Goal: Task Accomplishment & Management: Complete application form

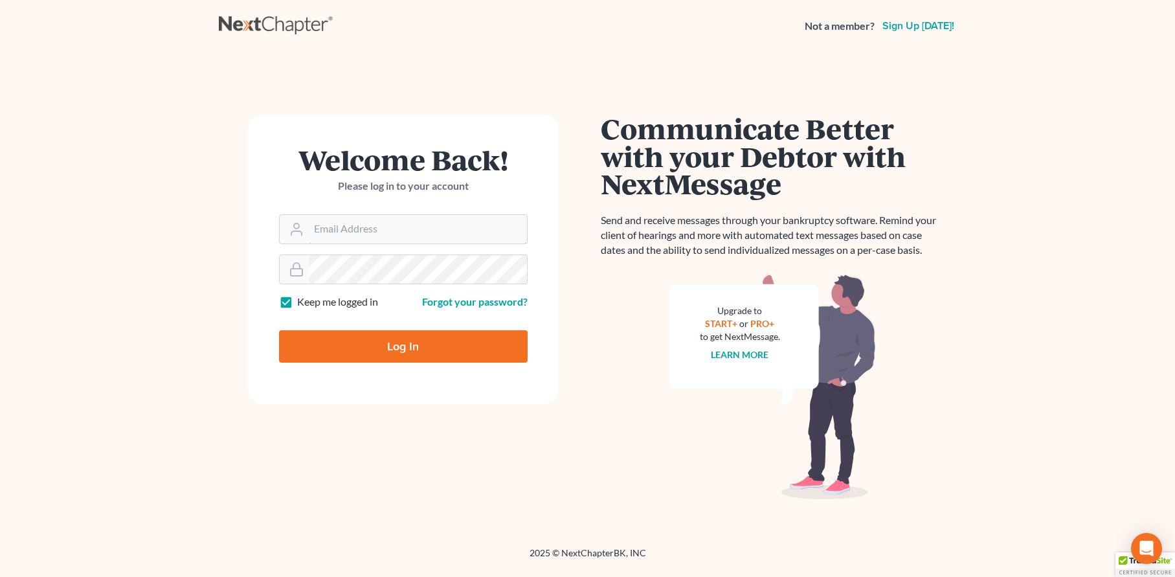
type input "[EMAIL_ADDRESS][DOMAIN_NAME]"
click at [397, 346] on input "Log In" at bounding box center [403, 346] width 249 height 32
type input "Thinking..."
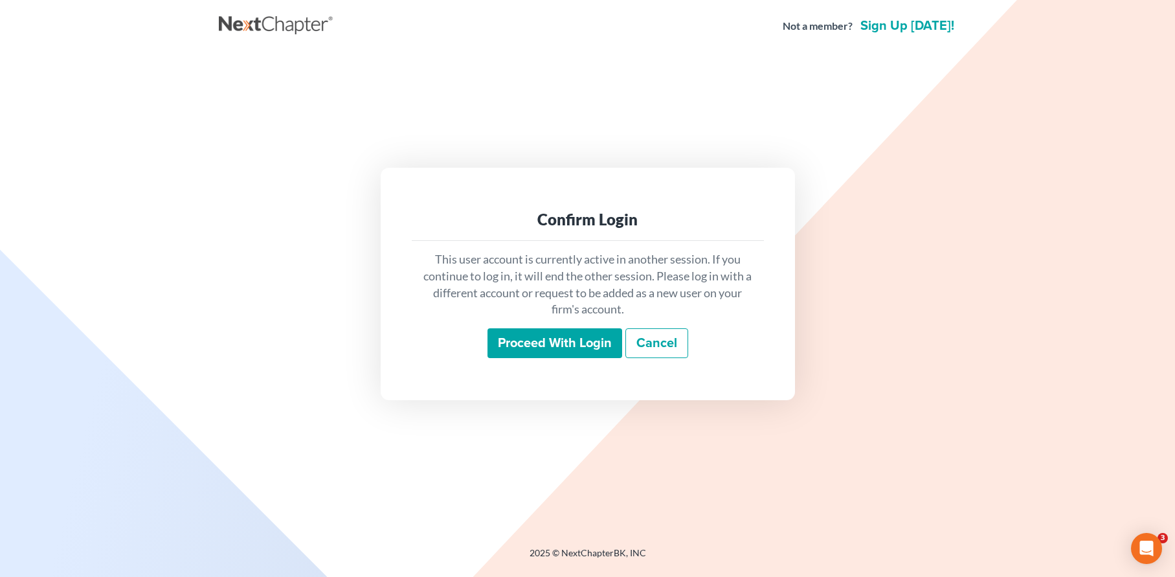
click at [549, 341] on input "Proceed with login" at bounding box center [555, 343] width 135 height 30
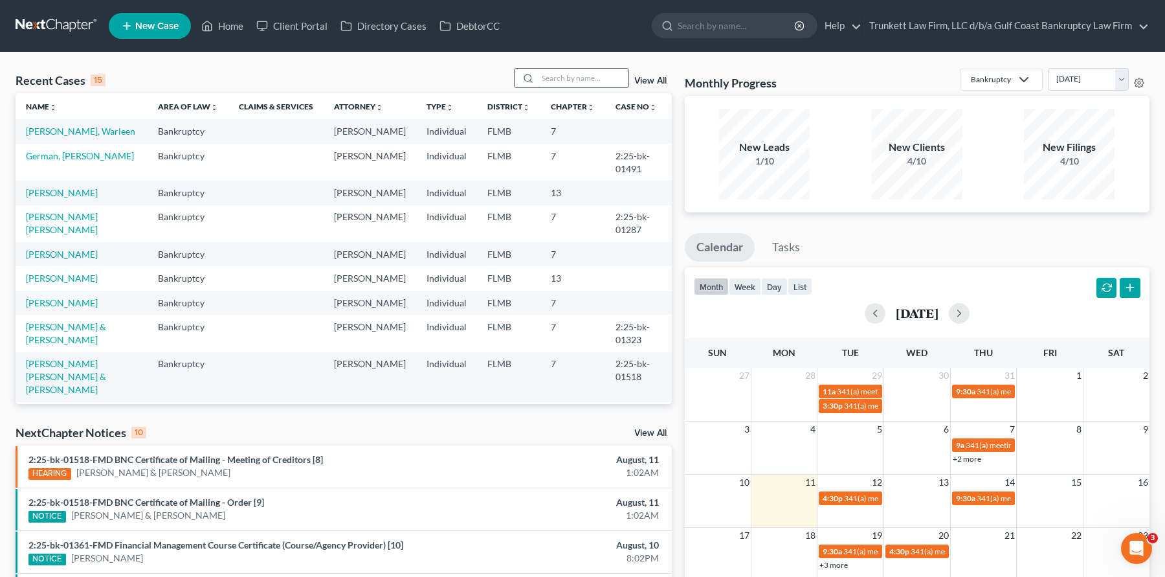
click at [585, 73] on input "search" at bounding box center [583, 78] width 91 height 19
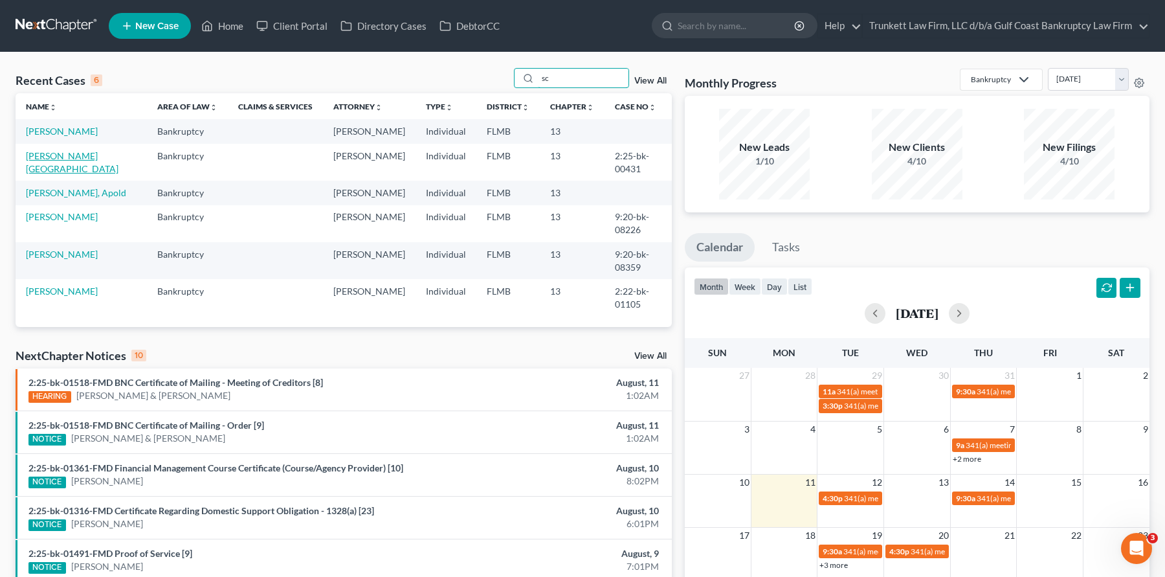
type input "sc"
click at [66, 157] on link "[PERSON_NAME][GEOGRAPHIC_DATA]" at bounding box center [72, 162] width 93 height 24
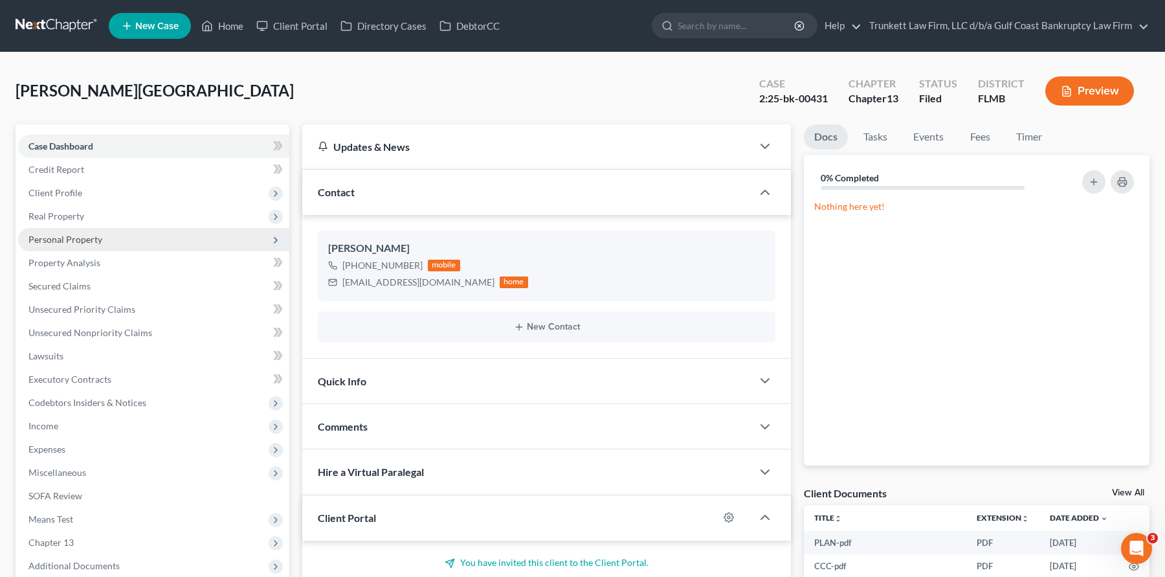
click at [104, 242] on span "Personal Property" at bounding box center [153, 239] width 271 height 23
click at [104, 241] on span "Personal Property" at bounding box center [153, 239] width 271 height 23
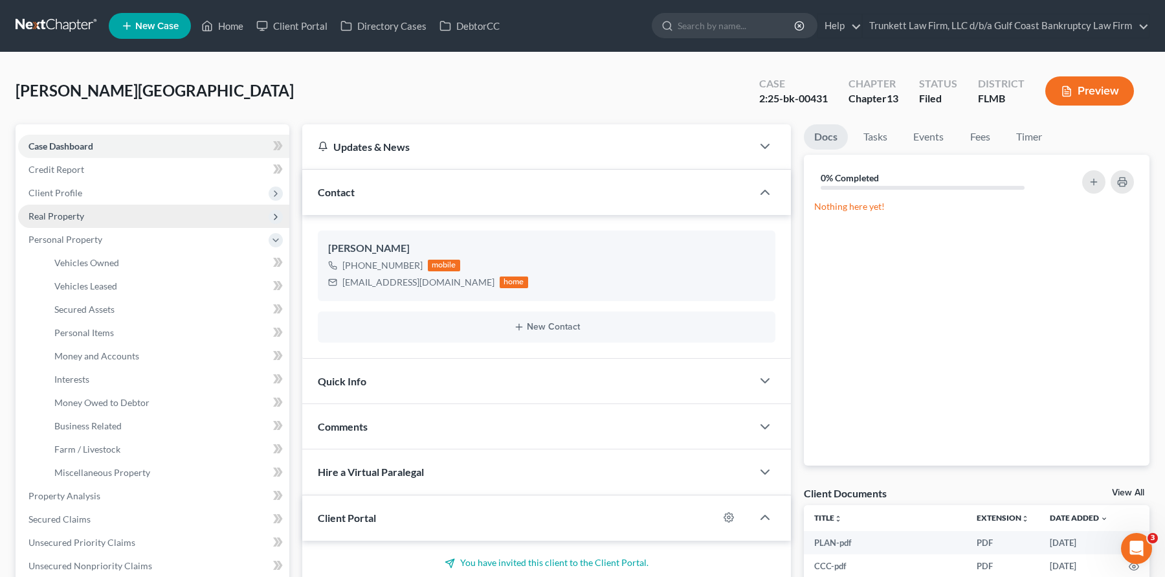
click at [75, 218] on span "Real Property" at bounding box center [56, 215] width 56 height 11
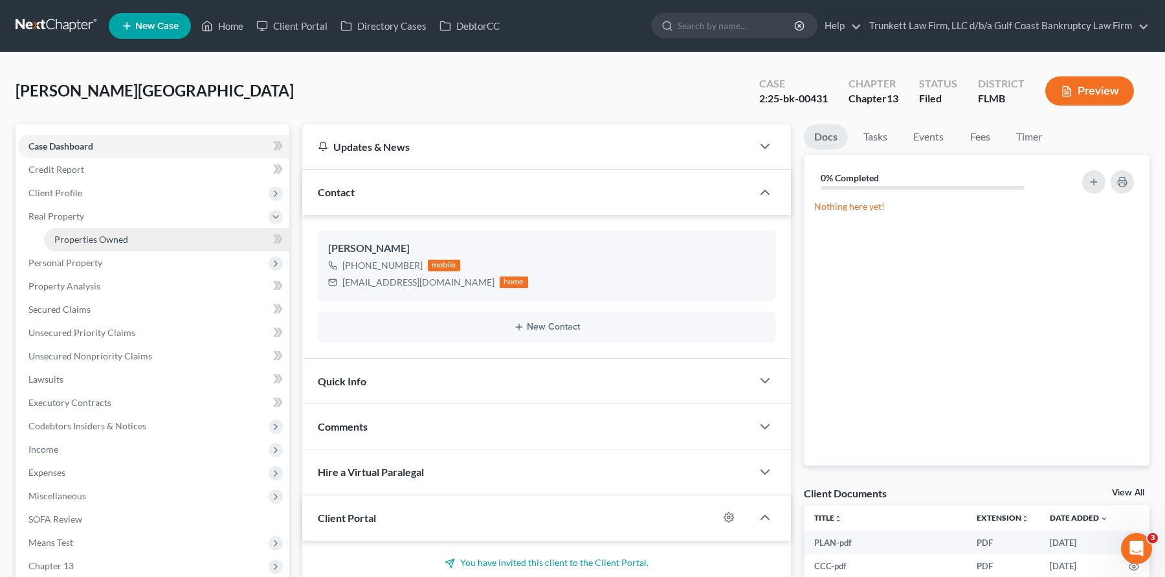
click at [105, 237] on span "Properties Owned" at bounding box center [91, 239] width 74 height 11
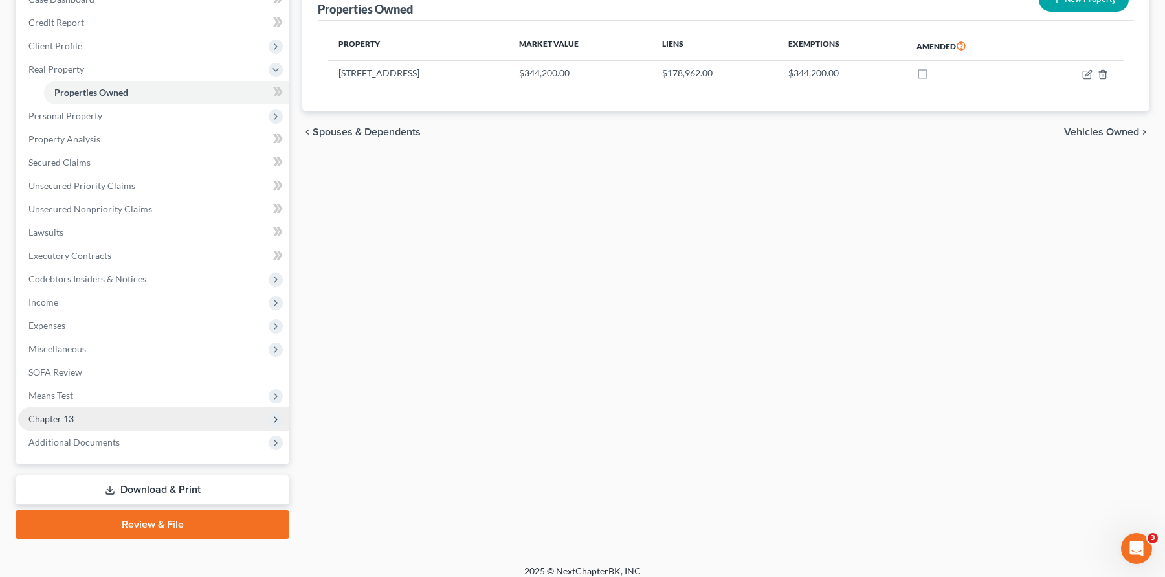
scroll to position [158, 0]
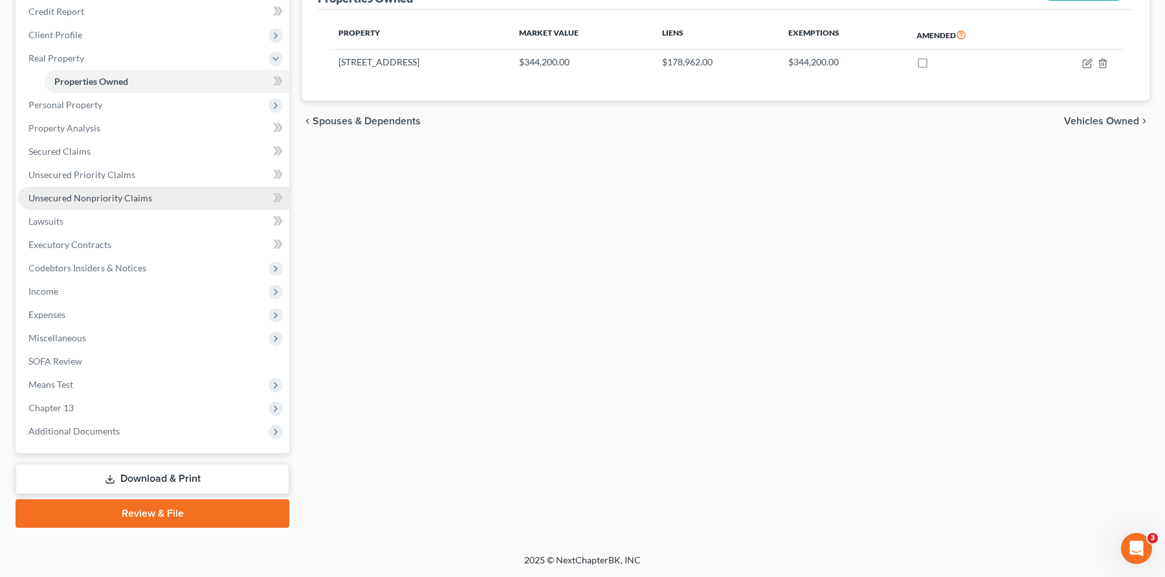
click at [116, 199] on span "Unsecured Nonpriority Claims" at bounding box center [90, 197] width 124 height 11
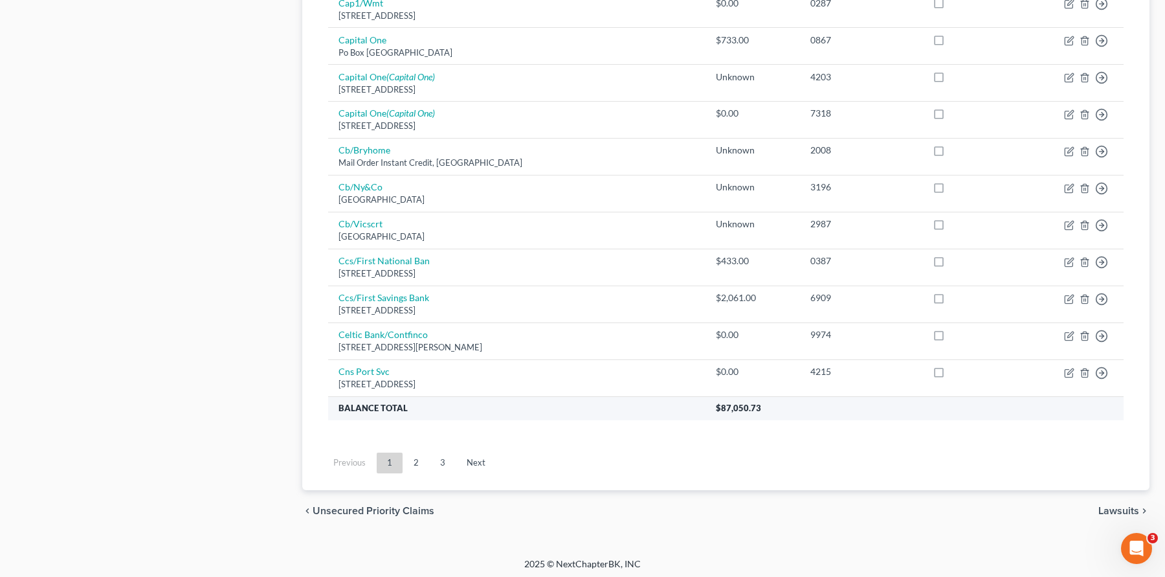
scroll to position [922, 0]
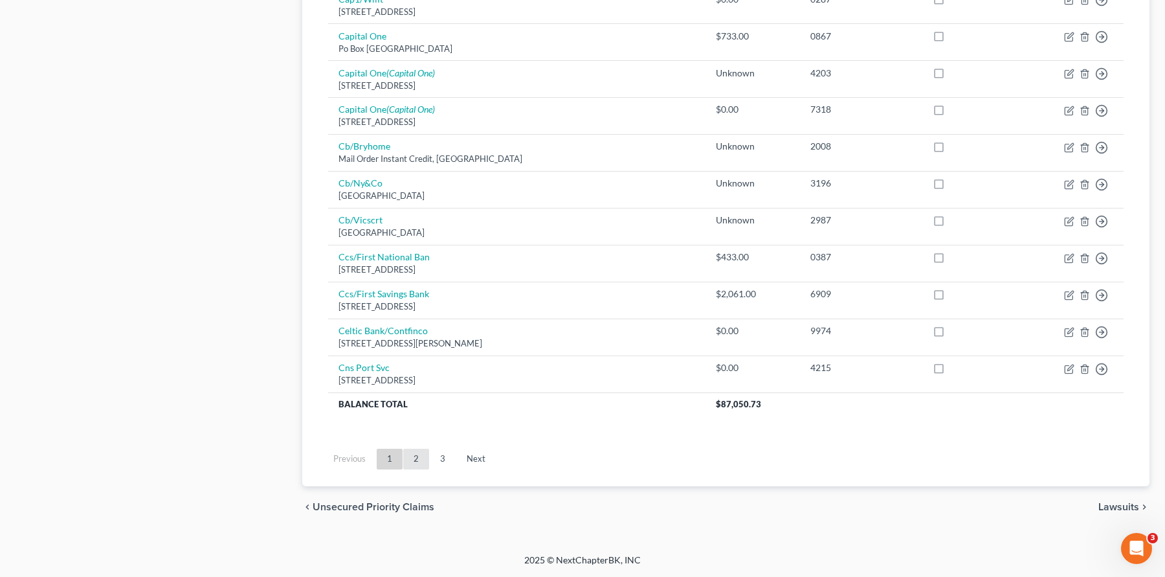
click at [414, 454] on link "2" at bounding box center [416, 459] width 26 height 21
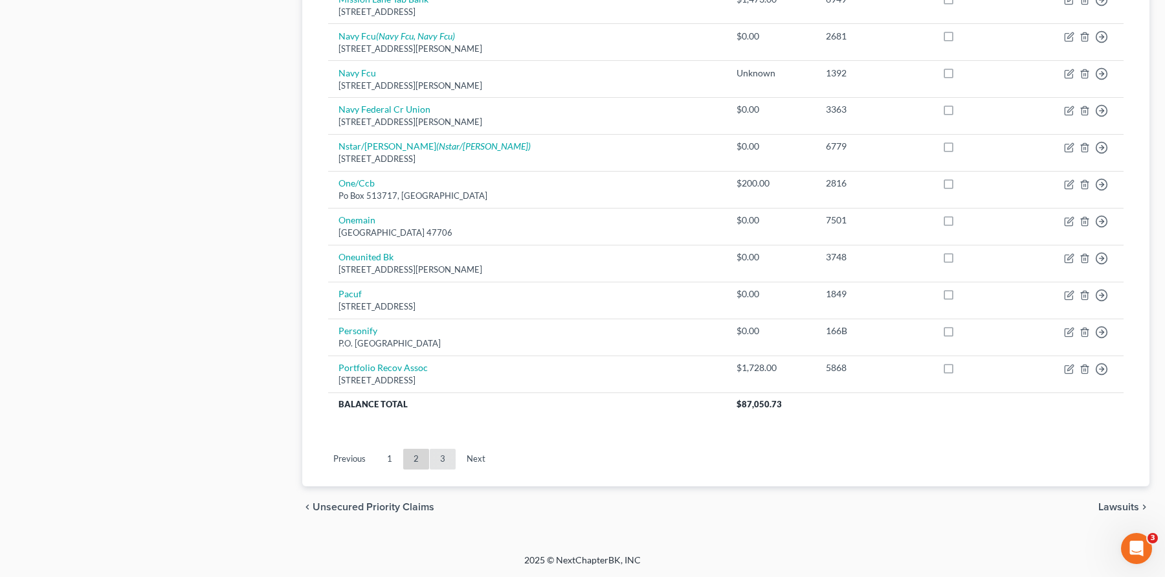
click at [437, 463] on link "3" at bounding box center [443, 459] width 26 height 21
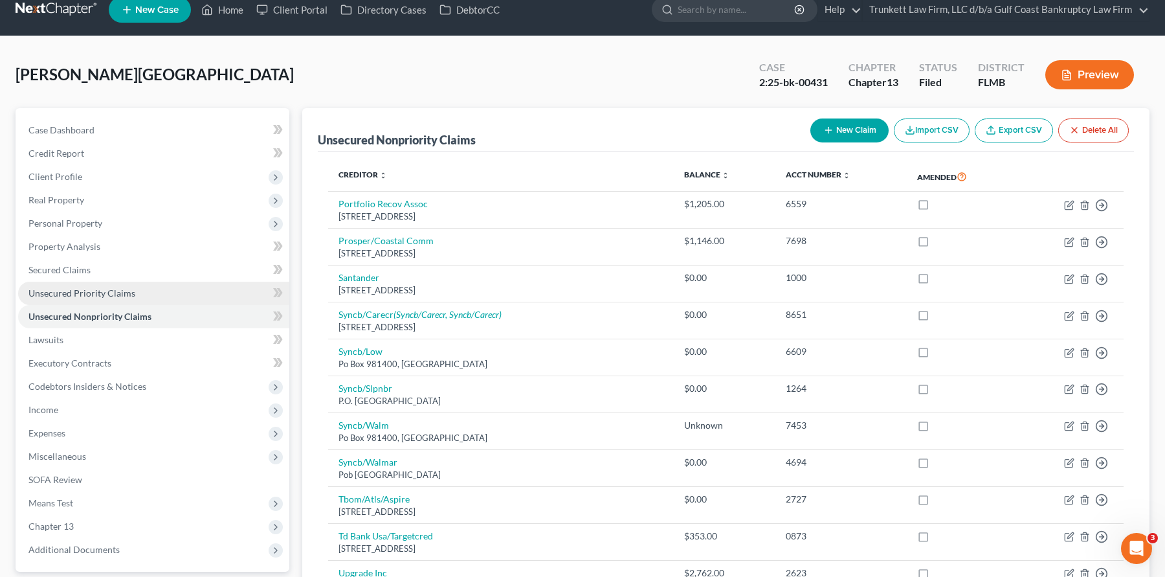
scroll to position [0, 0]
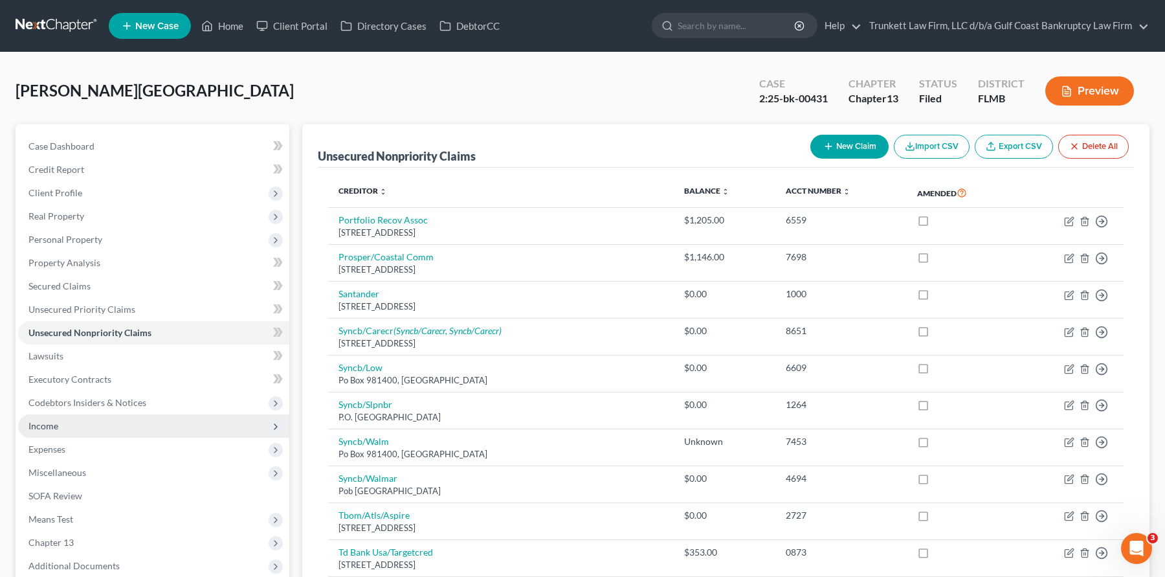
click at [47, 427] on span "Income" at bounding box center [43, 425] width 30 height 11
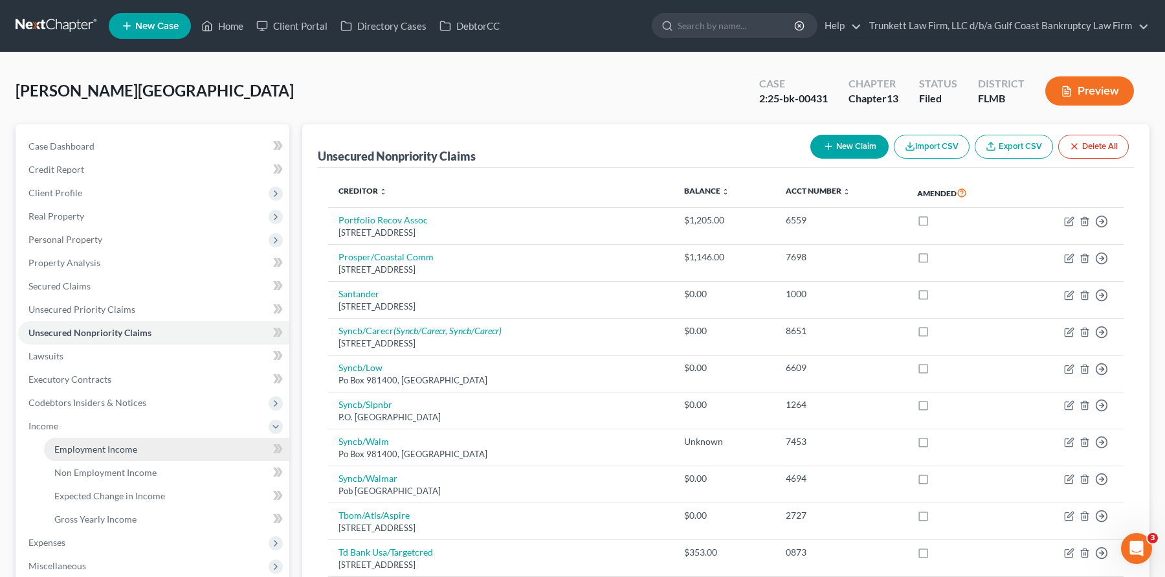
click at [91, 447] on span "Employment Income" at bounding box center [95, 448] width 83 height 11
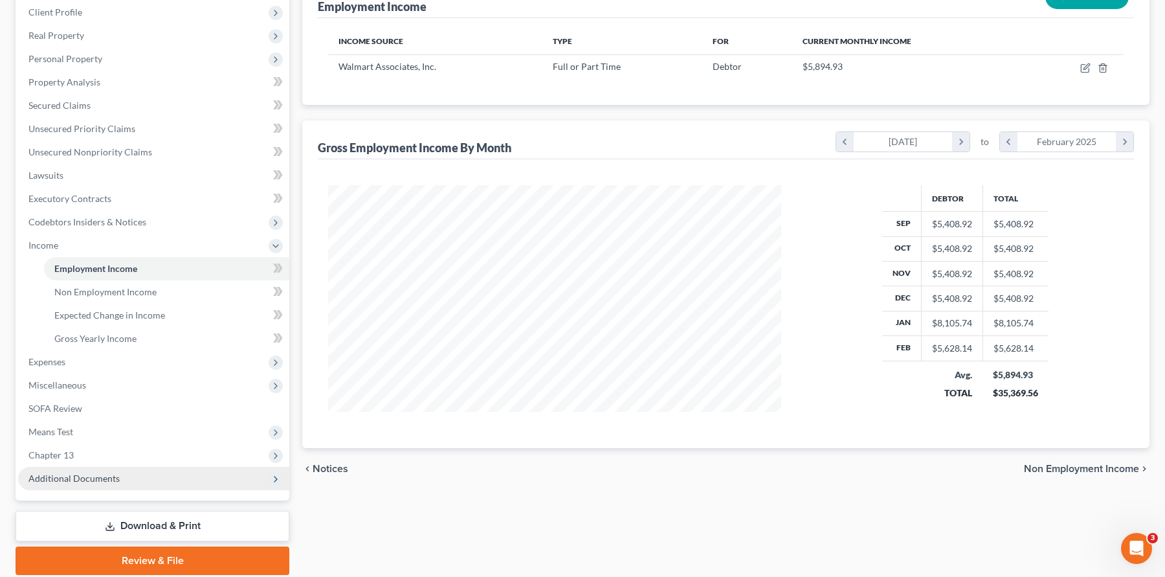
scroll to position [194, 0]
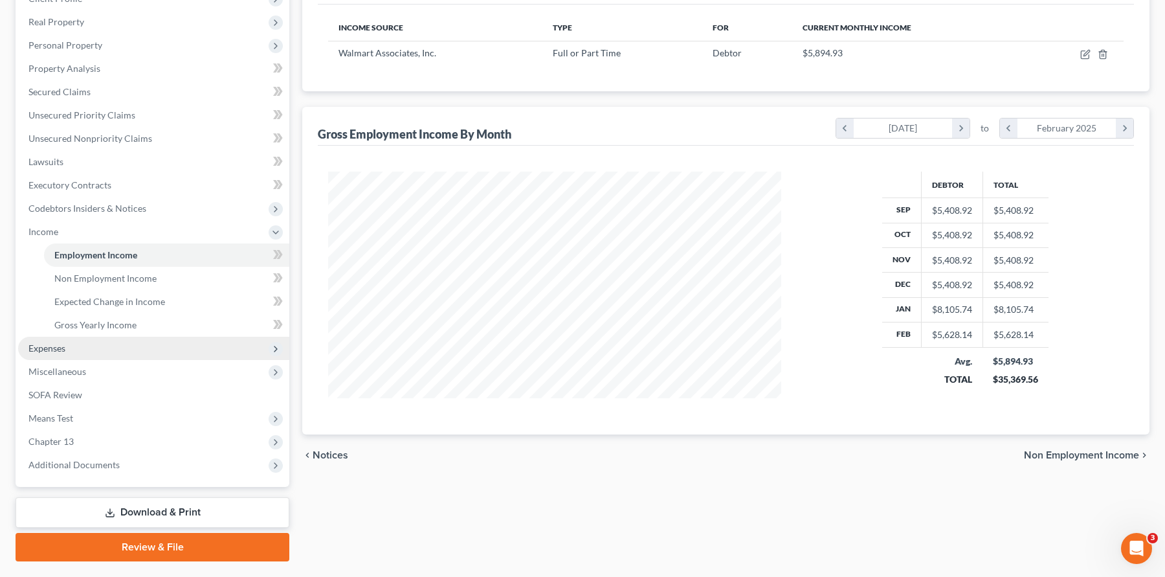
click at [65, 356] on span "Expenses" at bounding box center [153, 348] width 271 height 23
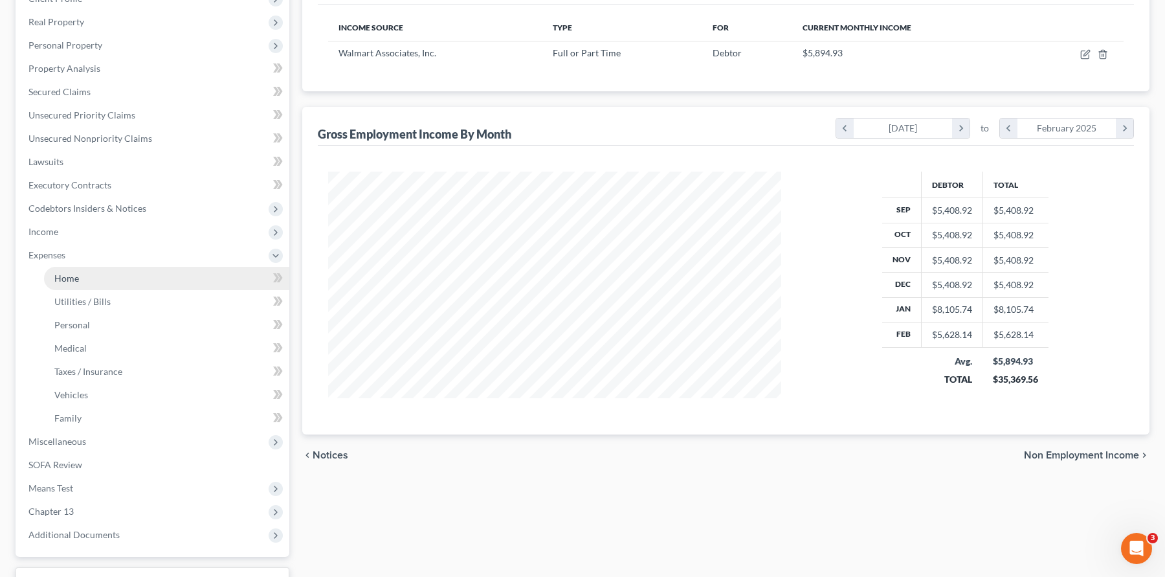
click at [79, 280] on link "Home" at bounding box center [166, 278] width 245 height 23
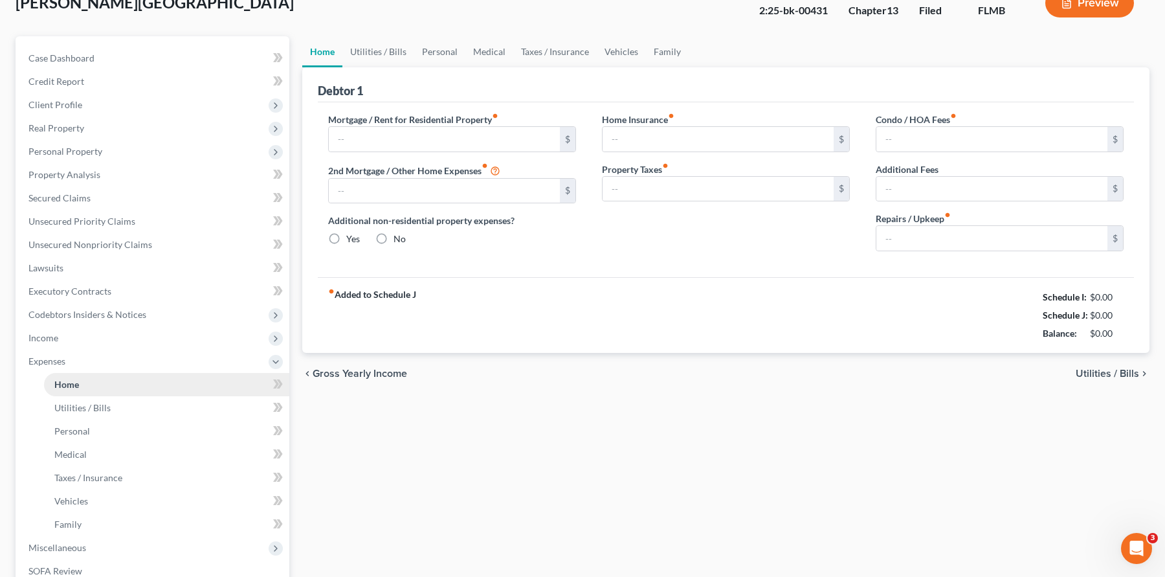
type input "1,488.00"
type input "0.00"
radio input "true"
type input "0.00"
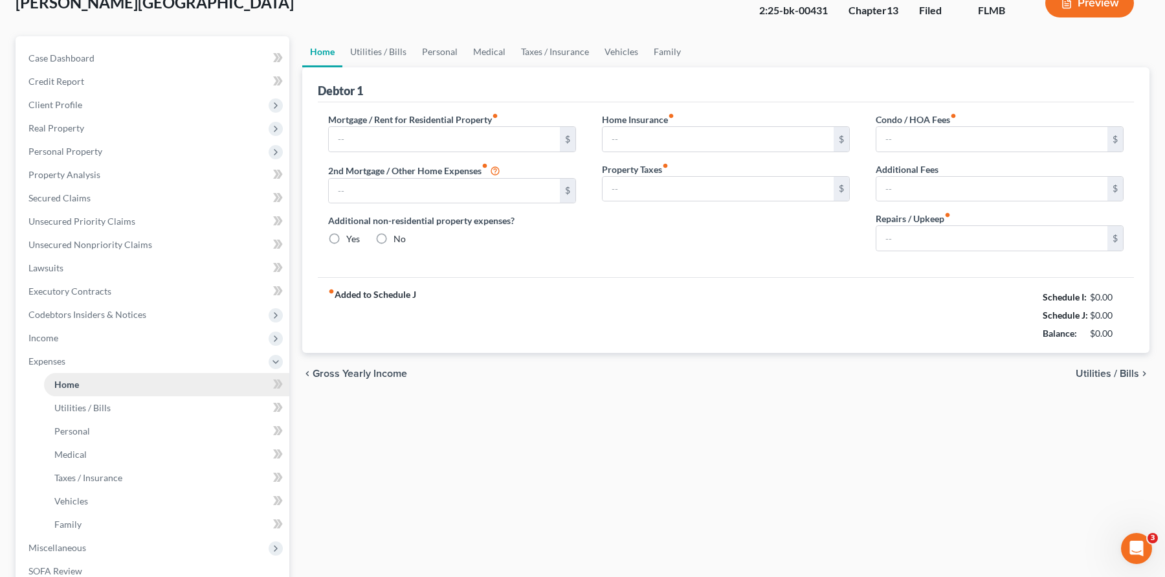
type input "0.00"
type input "200.00"
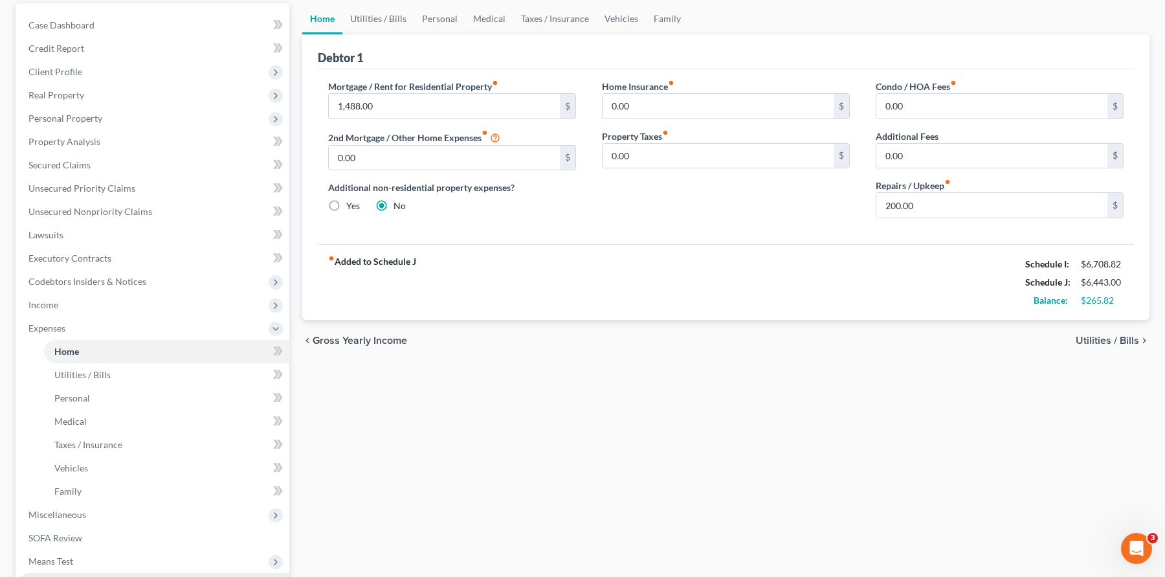
scroll to position [129, 0]
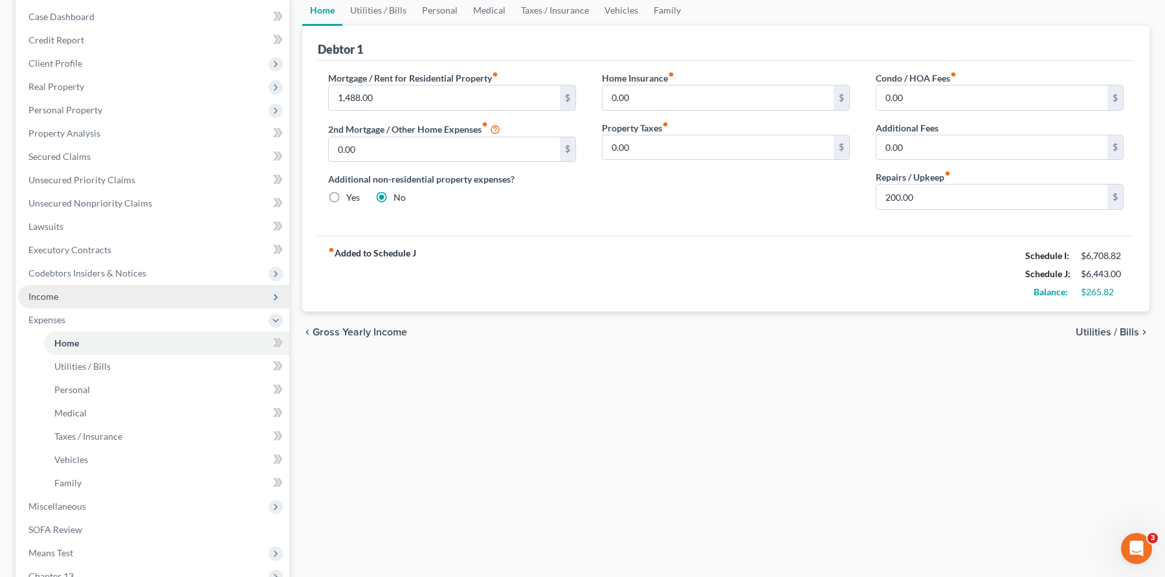
click at [57, 291] on span "Income" at bounding box center [43, 296] width 30 height 11
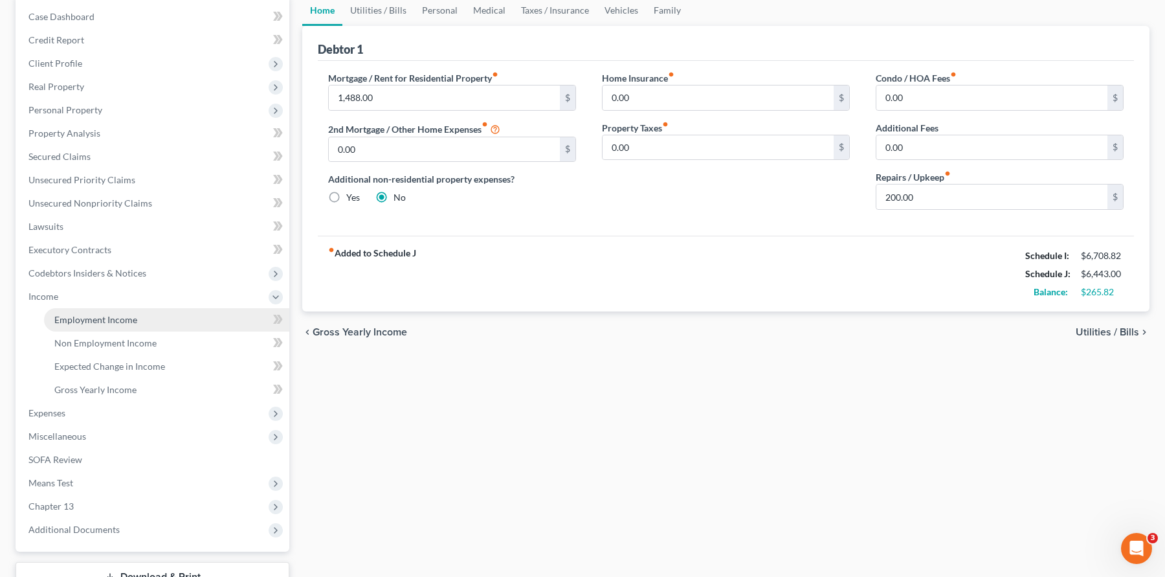
click at [106, 319] on span "Employment Income" at bounding box center [95, 319] width 83 height 11
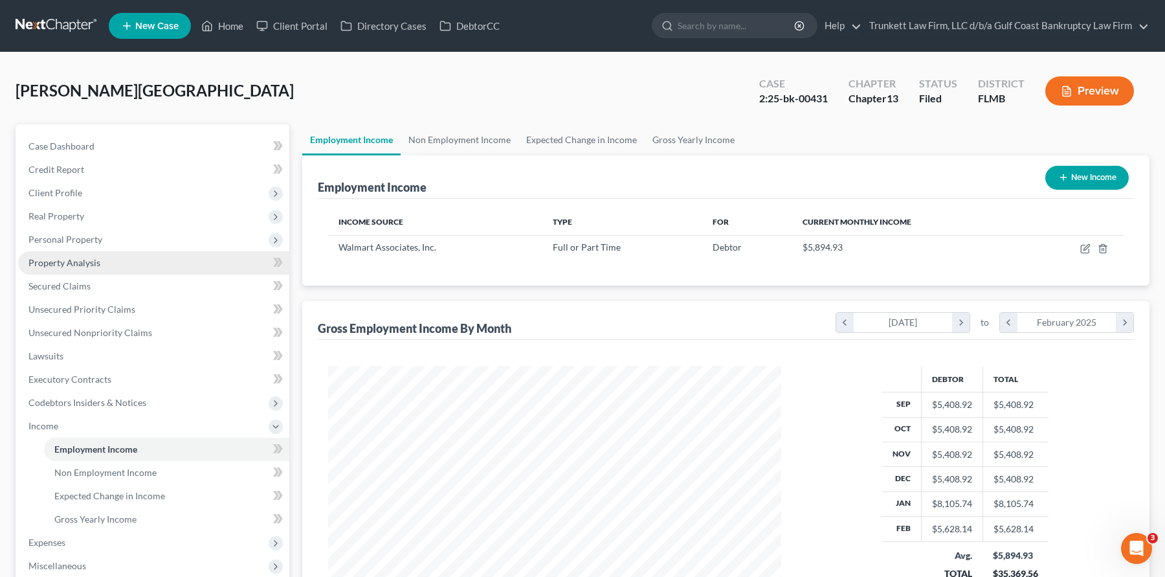
click at [91, 263] on span "Property Analysis" at bounding box center [64, 262] width 72 height 11
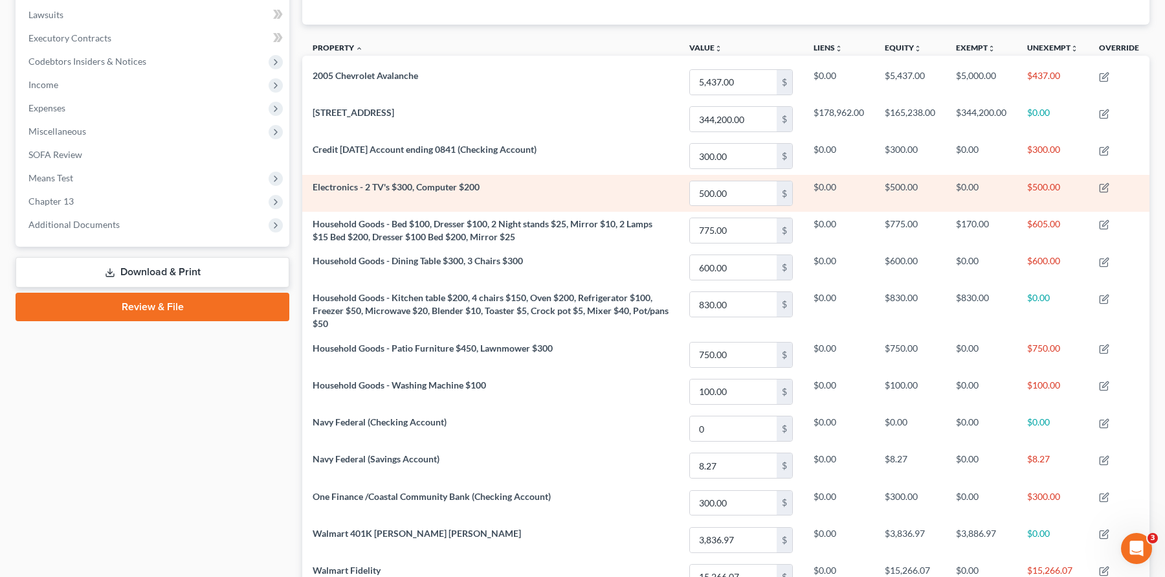
scroll to position [486, 0]
